Goal: Register for event/course

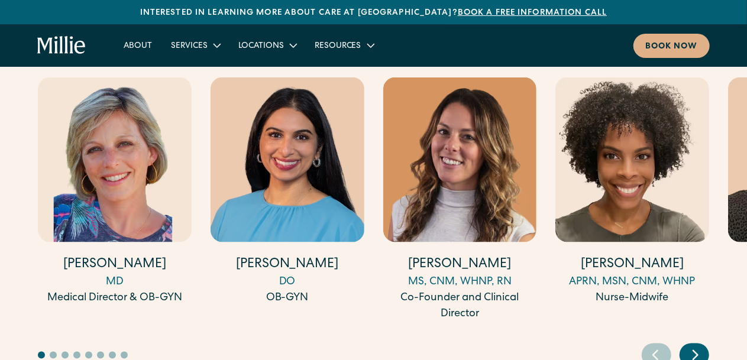
scroll to position [3216, 0]
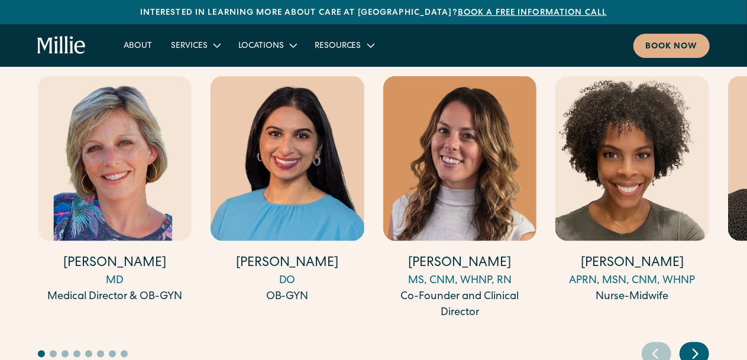
click at [693, 349] on icon "Next slide" at bounding box center [695, 353] width 5 height 9
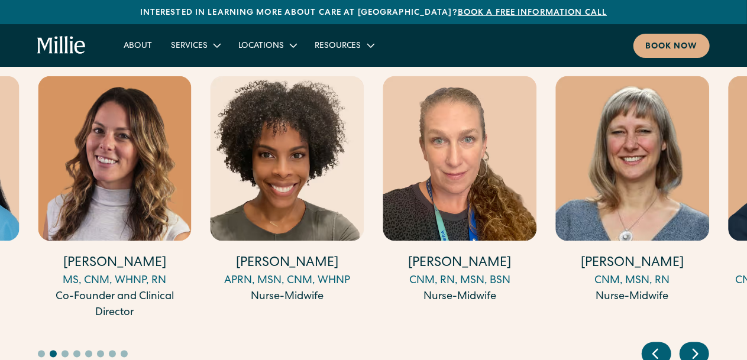
click at [693, 349] on icon "Next slide" at bounding box center [695, 353] width 5 height 9
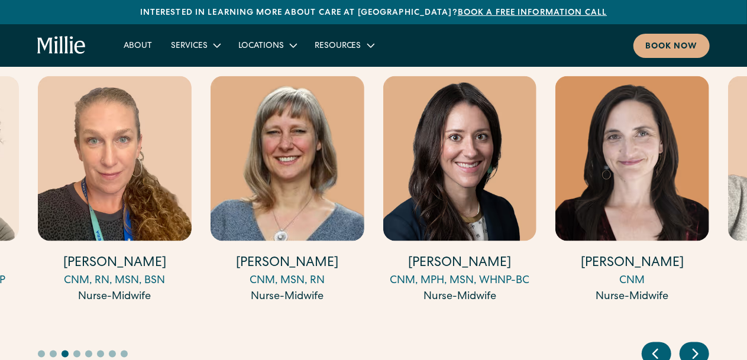
click at [693, 349] on icon "Next slide" at bounding box center [695, 353] width 5 height 9
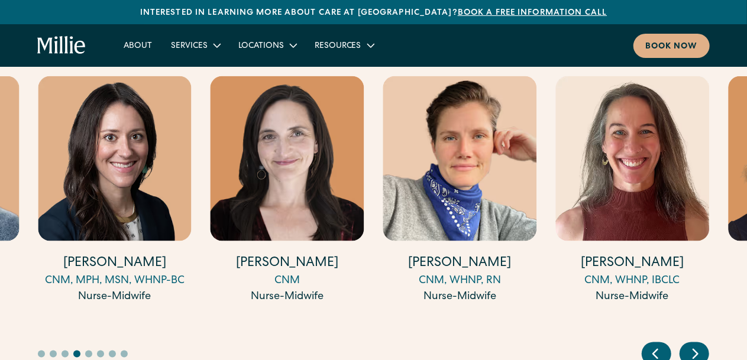
click at [660, 345] on icon "Previous slide" at bounding box center [655, 354] width 18 height 18
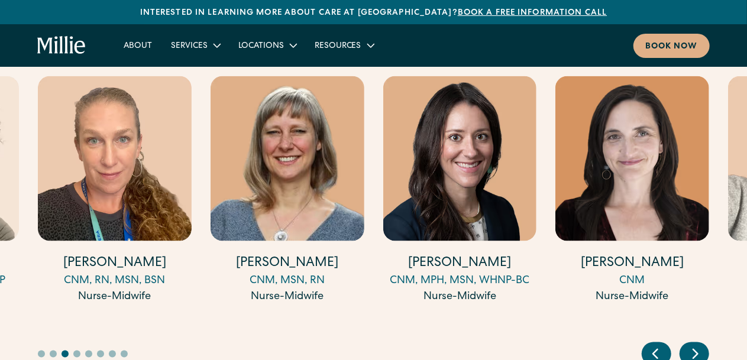
click at [660, 345] on icon "Previous slide" at bounding box center [655, 354] width 18 height 18
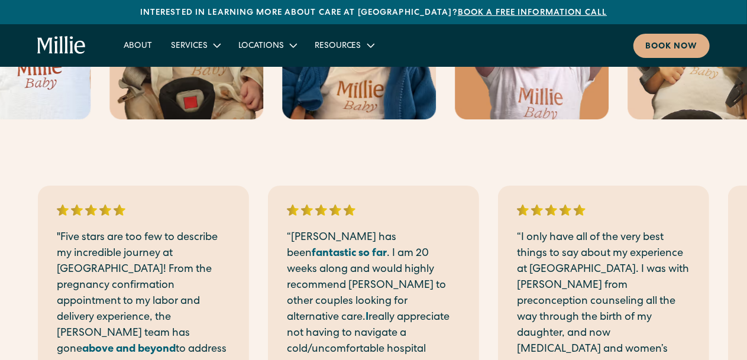
scroll to position [2128, 0]
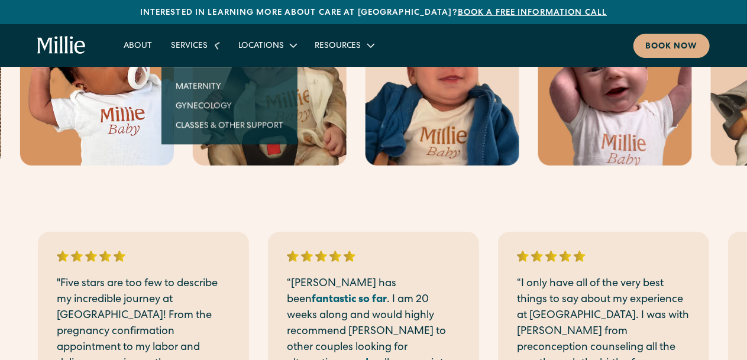
click at [212, 52] on icon at bounding box center [216, 45] width 17 height 17
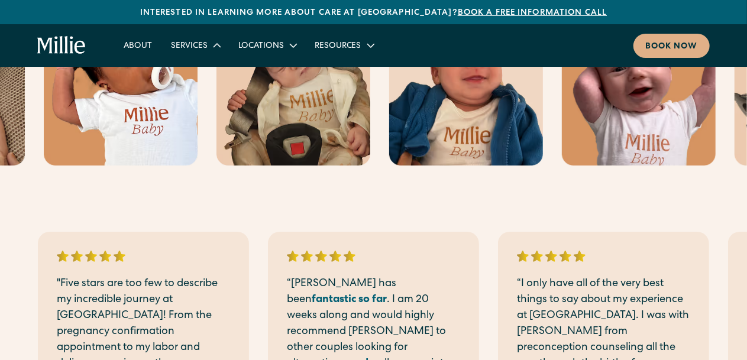
click at [212, 52] on icon at bounding box center [217, 45] width 14 height 14
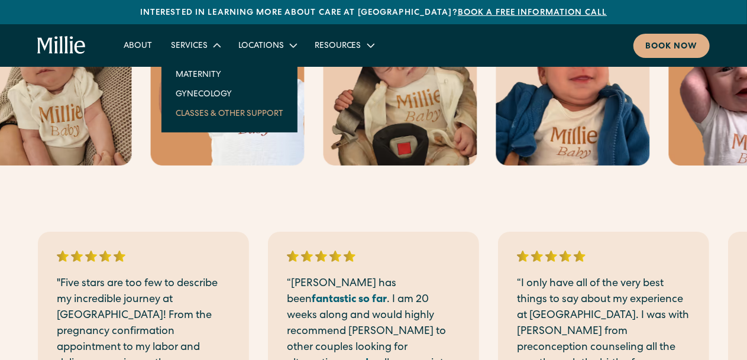
click at [207, 119] on link "Classes & Other Support" at bounding box center [229, 113] width 126 height 20
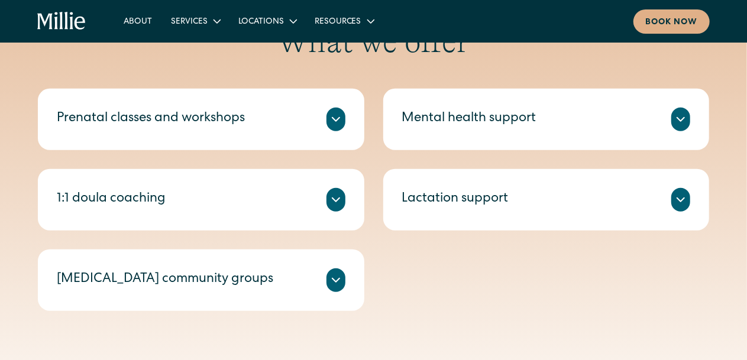
scroll to position [426, 0]
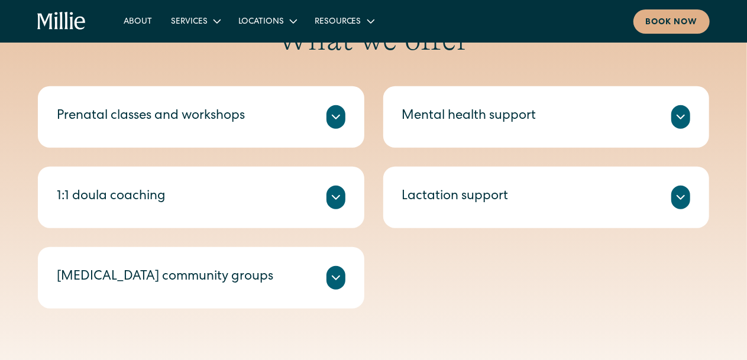
click at [345, 112] on div "Prenatal classes and workshops [PERSON_NAME]’s prenatal classes and workshops h…" at bounding box center [201, 116] width 326 height 61
click at [333, 117] on icon at bounding box center [336, 117] width 14 height 14
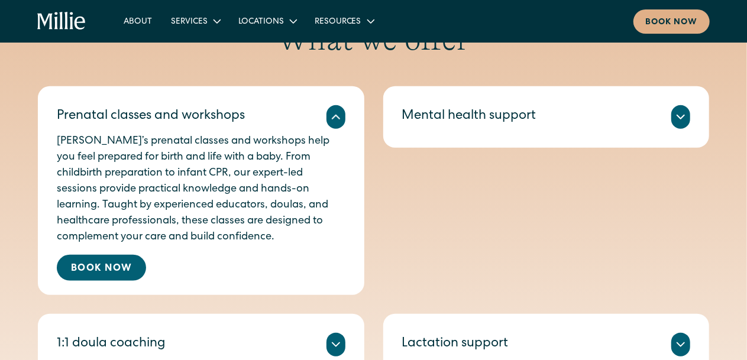
scroll to position [449, 0]
